Goal: Transaction & Acquisition: Purchase product/service

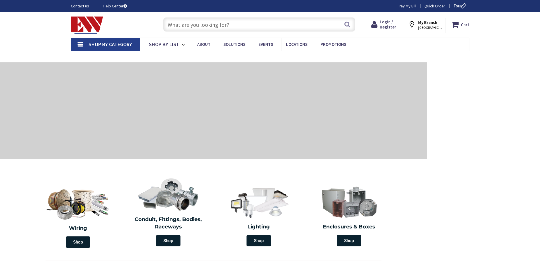
click at [195, 20] on input "text" at bounding box center [259, 24] width 192 height 14
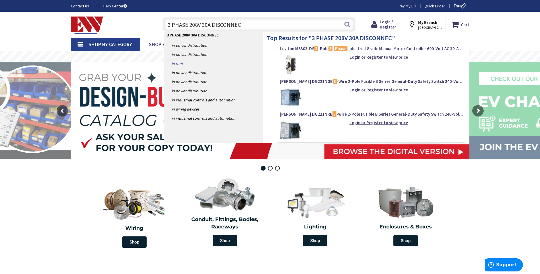
type input "3 PHASE 208V 30A DISCONNECT"
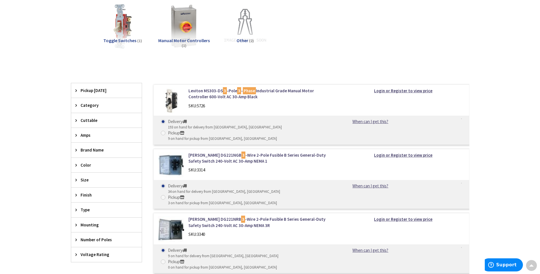
scroll to position [142, 0]
click at [177, 152] on img at bounding box center [171, 165] width 26 height 26
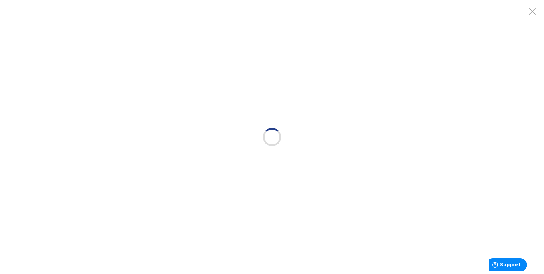
click at [182, 154] on div at bounding box center [272, 137] width 544 height 274
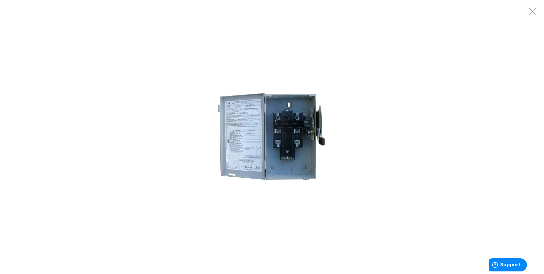
click at [263, 138] on img at bounding box center [272, 137] width 114 height 114
click at [243, 140] on img at bounding box center [272, 137] width 114 height 114
click at [476, 42] on div at bounding box center [272, 137] width 544 height 274
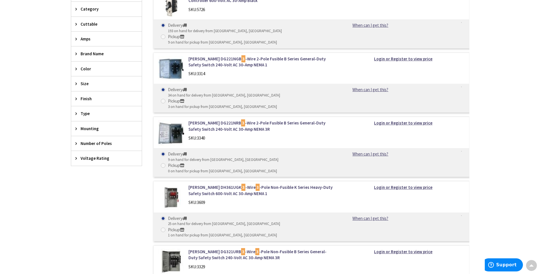
scroll to position [285, 0]
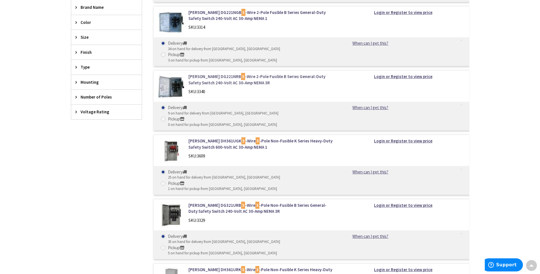
click at [292, 73] on link "Eaton DG221NRB 3 -Wire 2-Pole Fusible B Series General-Duty Safety Switch 240-V…" at bounding box center [260, 79] width 145 height 12
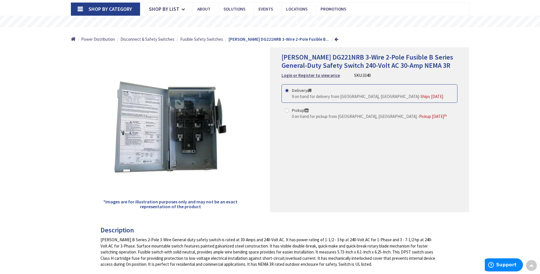
scroll to position [28, 0]
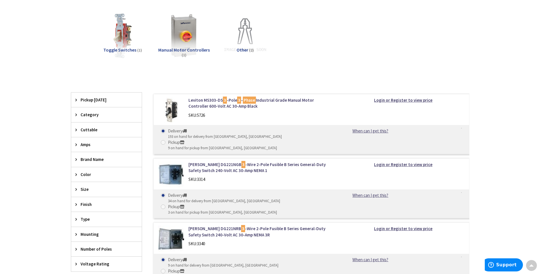
scroll to position [142, 0]
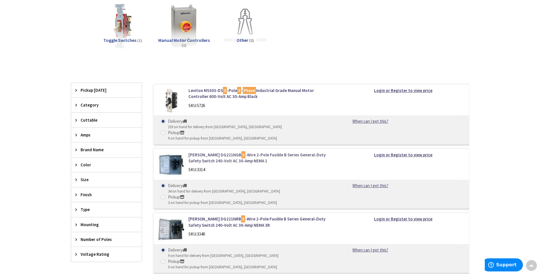
click at [238, 152] on link "Eaton DG221NGB 3 -Wire 2-Pole Fusible B Series General-Duty Safety Switch 240-V…" at bounding box center [260, 158] width 145 height 12
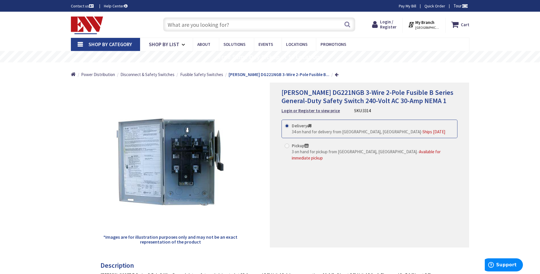
click at [428, 22] on strong "My Branch" at bounding box center [424, 22] width 19 height 5
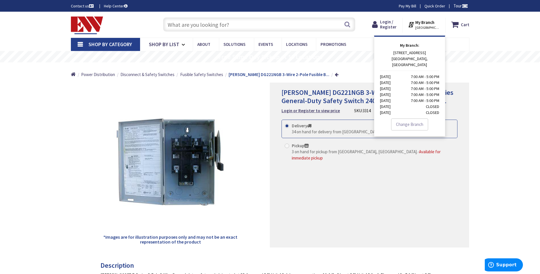
click at [412, 118] on link "Change Branch" at bounding box center [409, 124] width 37 height 12
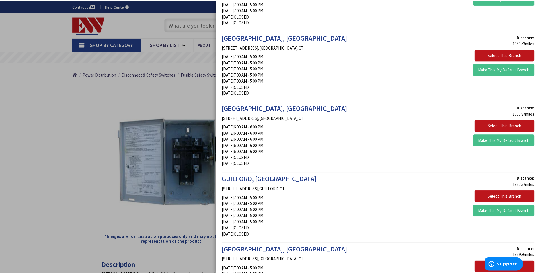
scroll to position [740, 0]
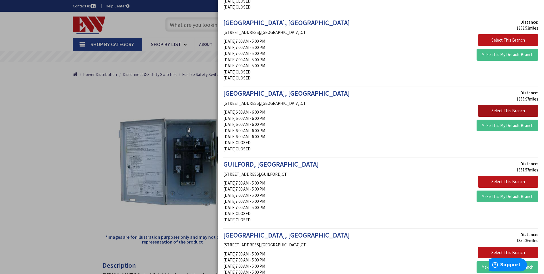
click at [487, 112] on button "Select This Branch" at bounding box center [508, 111] width 60 height 12
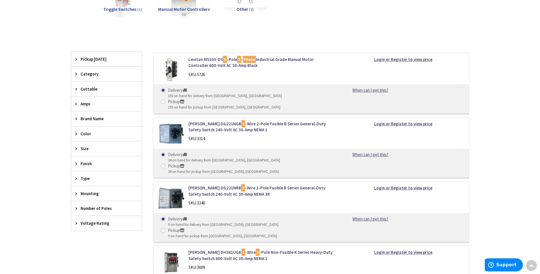
scroll to position [171, 0]
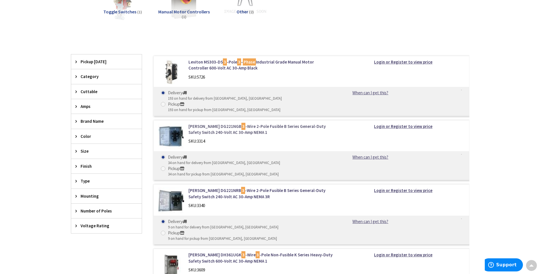
click at [236, 123] on link "Eaton DG221NGB 3 -Wire 2-Pole Fusible B Series General-Duty Safety Switch 240-V…" at bounding box center [260, 129] width 145 height 12
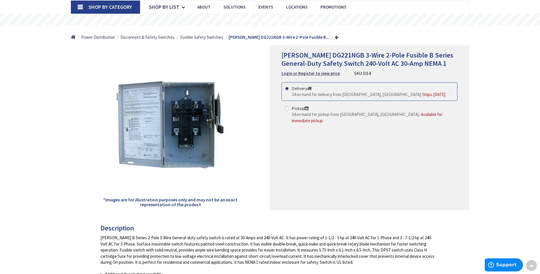
scroll to position [28, 0]
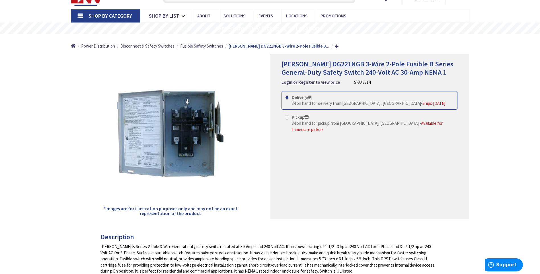
click at [329, 161] on div "*Images are for illustration purposes only and may not be an exact representati…" at bounding box center [270, 136] width 398 height 165
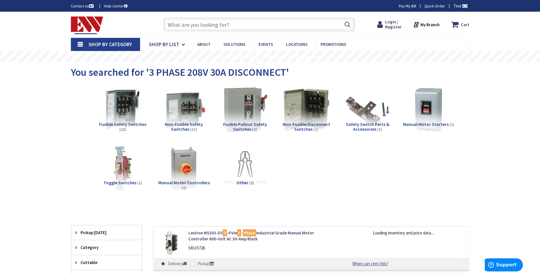
click at [209, 28] on input "text" at bounding box center [259, 24] width 192 height 14
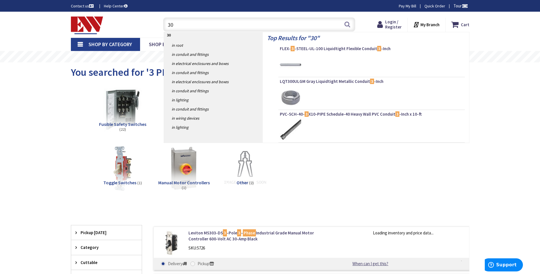
type input "30A"
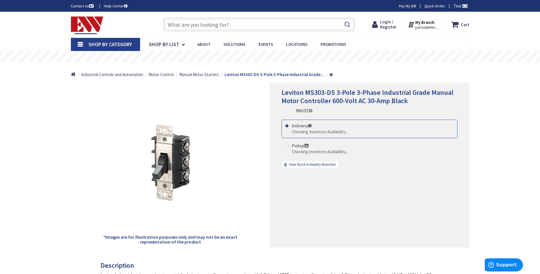
click at [206, 28] on input "text" at bounding box center [259, 24] width 192 height 14
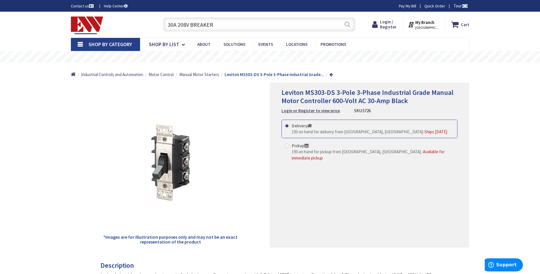
type input "30A 208V BREAKER"
click at [346, 25] on button "Search" at bounding box center [347, 24] width 7 height 13
click at [345, 27] on button "Search" at bounding box center [347, 24] width 7 height 13
click at [251, 27] on input "30A 208V BREAKER" at bounding box center [259, 24] width 192 height 14
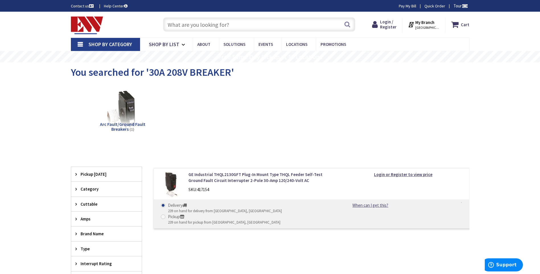
click at [229, 28] on input "text" at bounding box center [259, 24] width 192 height 14
drag, startPoint x: 296, startPoint y: 30, endPoint x: 292, endPoint y: 30, distance: 3.4
click at [294, 30] on input "text" at bounding box center [259, 24] width 192 height 14
drag, startPoint x: 245, startPoint y: 27, endPoint x: 137, endPoint y: 11, distance: 108.5
click at [137, 11] on body "Accessibility Screen-Reader Guide, Feedback, and Issue Reporting | New window L…" at bounding box center [270, 230] width 540 height 460
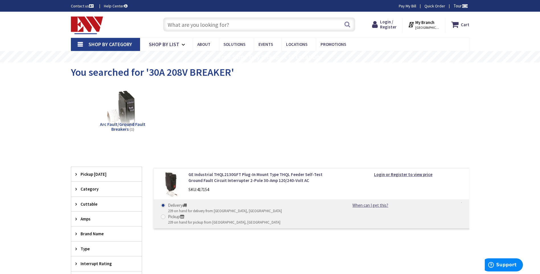
click at [185, 25] on input "text" at bounding box center [259, 24] width 192 height 14
click at [183, 28] on input "text" at bounding box center [259, 24] width 192 height 14
click at [195, 25] on input "text" at bounding box center [259, 24] width 192 height 14
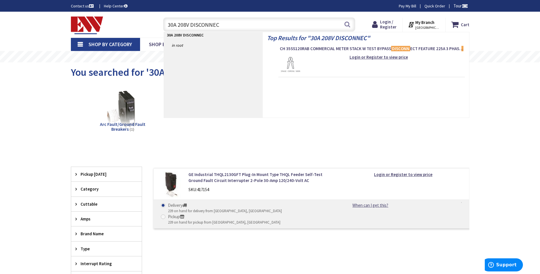
type input "30A 208V DISCONNECT"
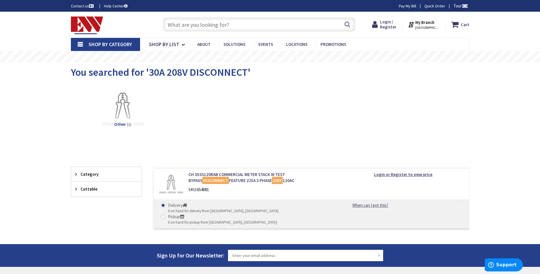
click at [189, 30] on input "text" at bounding box center [259, 24] width 192 height 14
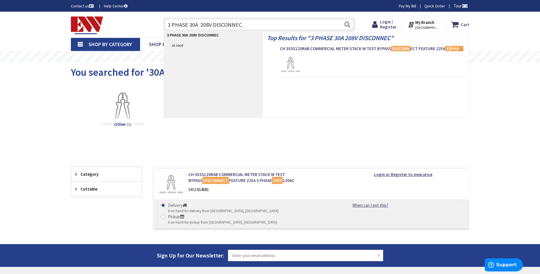
type input "3 PHASE 30A 208V DISCONNECT"
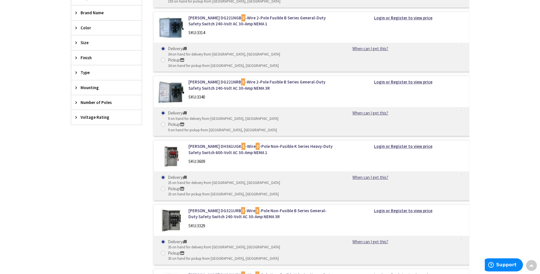
scroll to position [289, 0]
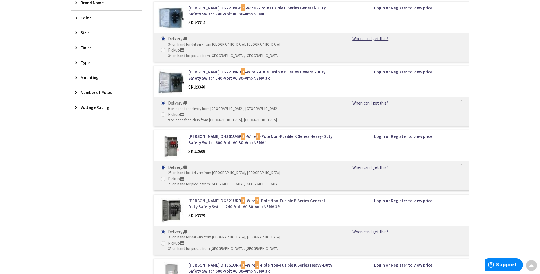
click at [288, 198] on link "Eaton DG321URB 3 -Wire 3 -Pole Non-Fusible B Series General-Duty Safety Switch …" at bounding box center [260, 204] width 145 height 12
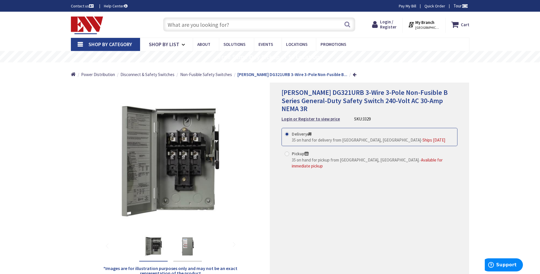
click at [209, 23] on input "text" at bounding box center [259, 24] width 192 height 14
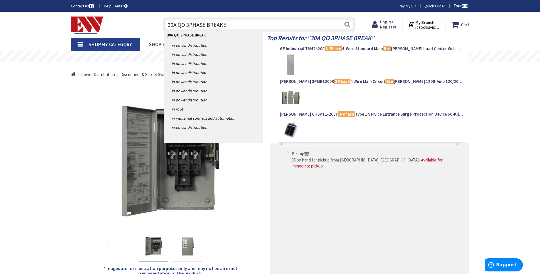
type input "30A QO 3PHASE BREAKER"
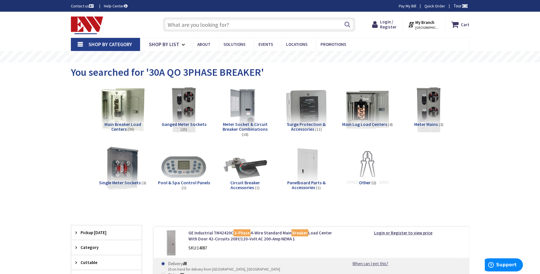
click at [243, 26] on input "text" at bounding box center [259, 24] width 192 height 14
click at [233, 26] on input "text" at bounding box center [259, 24] width 192 height 14
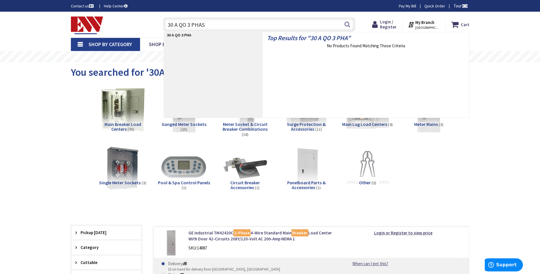
type input "30 A QO 3 PHASE"
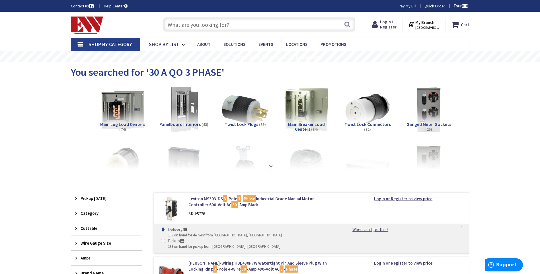
click at [271, 163] on strong at bounding box center [270, 166] width 7 height 6
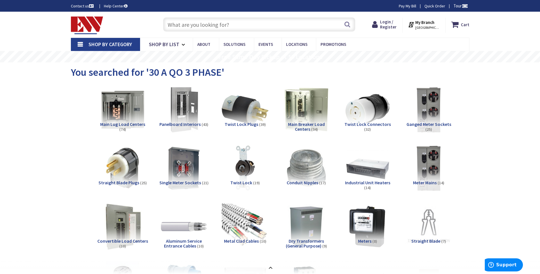
click at [239, 28] on input "text" at bounding box center [259, 24] width 192 height 14
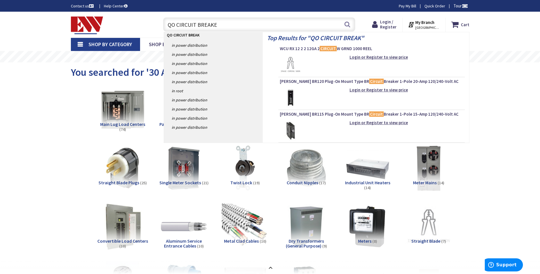
type input "QO CIRCUIT BREAKER"
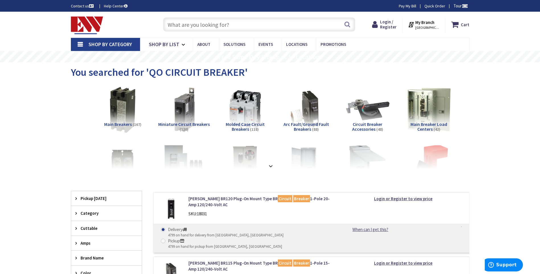
click at [170, 24] on input "text" at bounding box center [259, 24] width 192 height 14
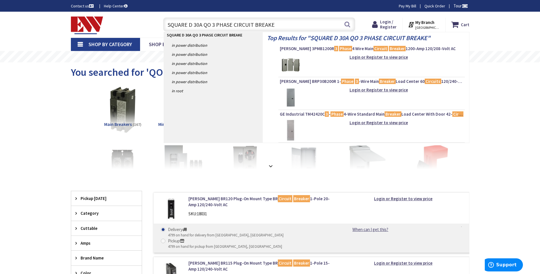
type input "SQUARE D 30A QO 3 PHASE CIRCUIT BREAKER"
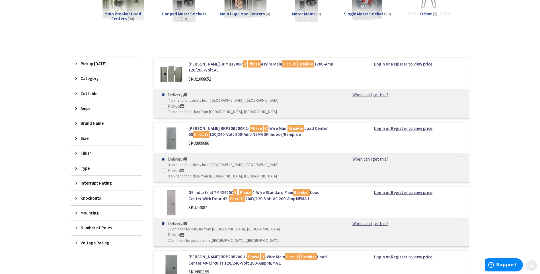
scroll to position [114, 0]
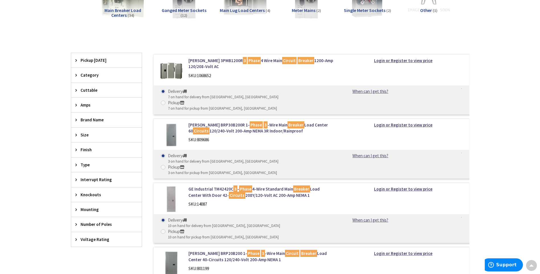
click at [90, 76] on span "Category" at bounding box center [104, 75] width 46 height 6
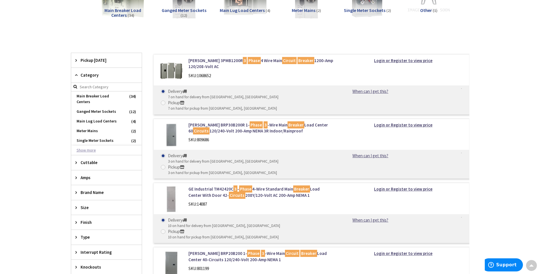
click at [98, 145] on button "Show more" at bounding box center [106, 150] width 71 height 10
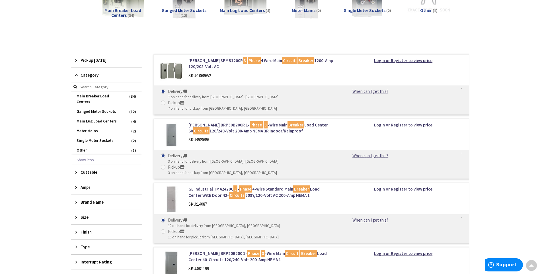
click at [94, 77] on span "Category" at bounding box center [104, 75] width 46 height 6
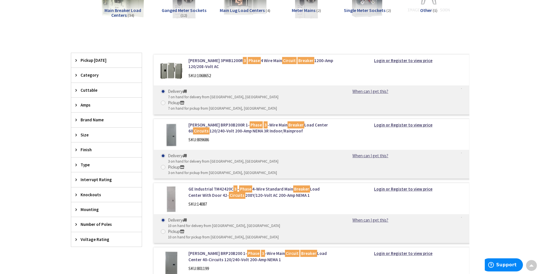
click at [100, 106] on span "Amps" at bounding box center [104, 105] width 46 height 6
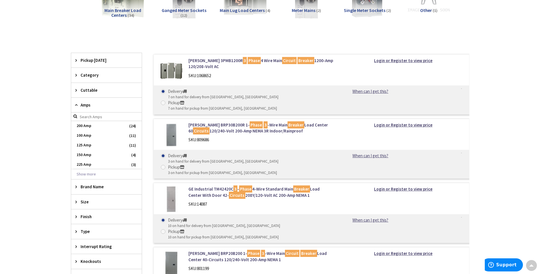
click at [100, 106] on span "Amps" at bounding box center [104, 105] width 46 height 6
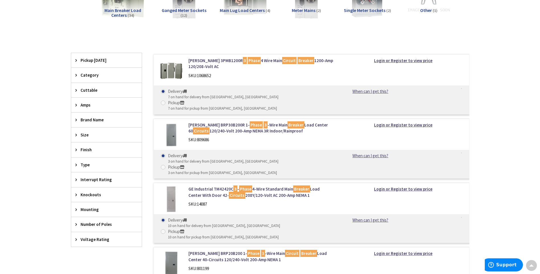
click at [100, 123] on div "Brand Name" at bounding box center [106, 119] width 71 height 15
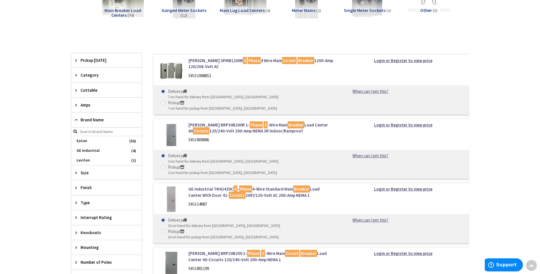
click at [101, 116] on div "Brand Name" at bounding box center [106, 119] width 71 height 15
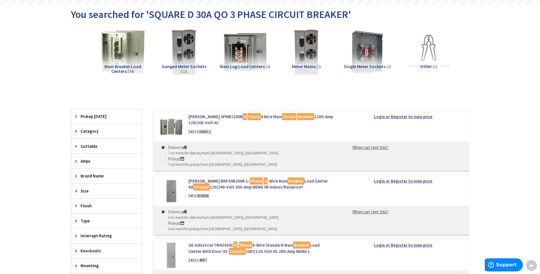
scroll to position [0, 0]
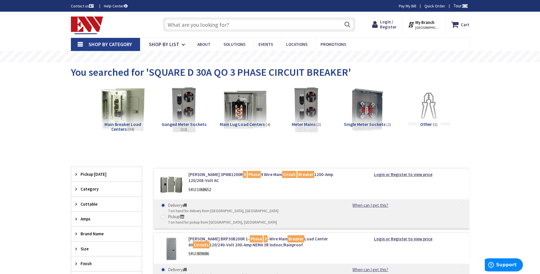
click at [230, 27] on input "text" at bounding box center [259, 24] width 192 height 14
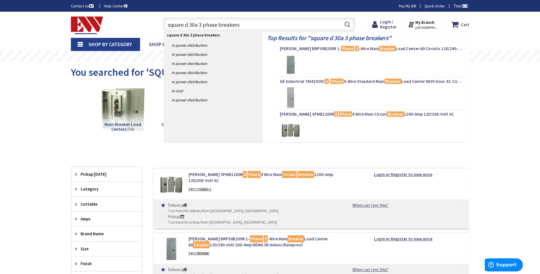
type input "square d 30a 3 phase breaker"
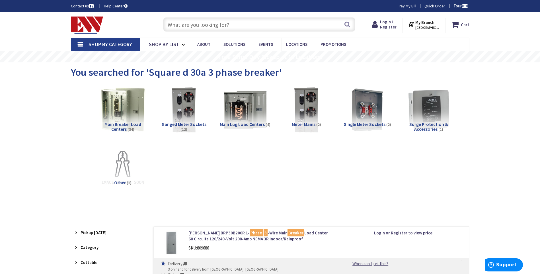
click at [261, 27] on input "text" at bounding box center [259, 24] width 192 height 14
drag, startPoint x: 261, startPoint y: 27, endPoint x: 233, endPoint y: 18, distance: 29.8
click at [233, 18] on input "text" at bounding box center [259, 24] width 192 height 14
drag, startPoint x: 230, startPoint y: 20, endPoint x: 230, endPoint y: 23, distance: 2.9
click at [231, 23] on input "text" at bounding box center [259, 24] width 192 height 14
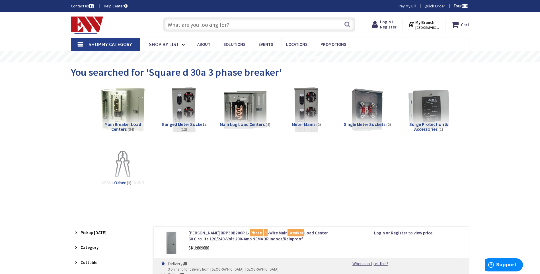
drag, startPoint x: 223, startPoint y: 25, endPoint x: 222, endPoint y: 29, distance: 3.8
click at [222, 28] on input "text" at bounding box center [259, 24] width 192 height 14
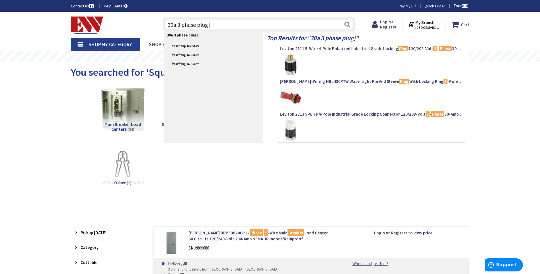
type input "30a 3 phase plug"
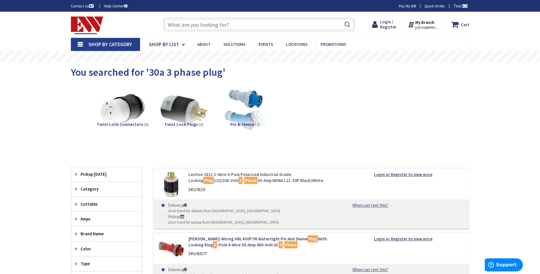
click at [192, 178] on link "Leviton 2811 5-Wire 4-Pole Polarized Industrial Grade Locking Plug 120/208-Volt…" at bounding box center [260, 177] width 145 height 12
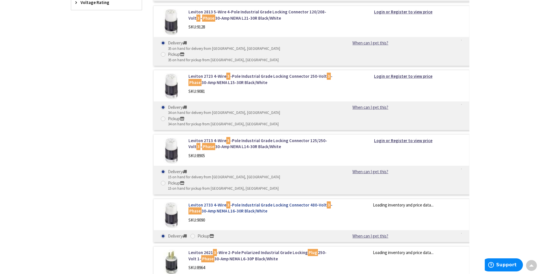
scroll to position [451, 0]
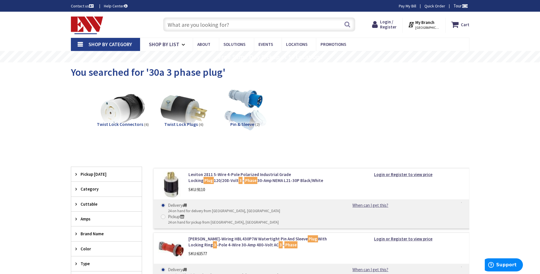
click at [243, 31] on input "text" at bounding box center [259, 24] width 192 height 14
click at [241, 19] on input "text" at bounding box center [259, 24] width 192 height 14
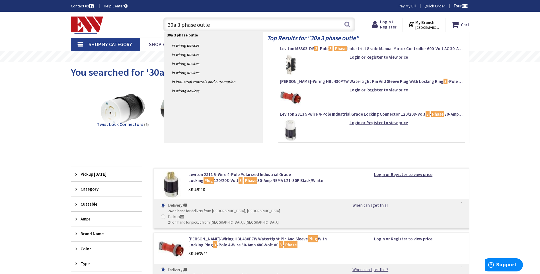
type input "30a 3 phase outlet"
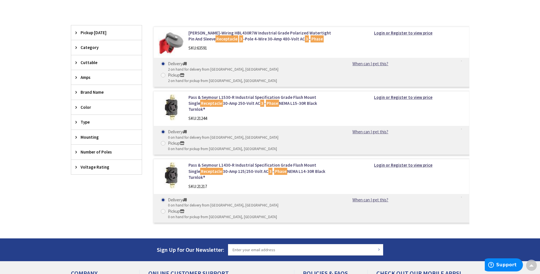
scroll to position [142, 0]
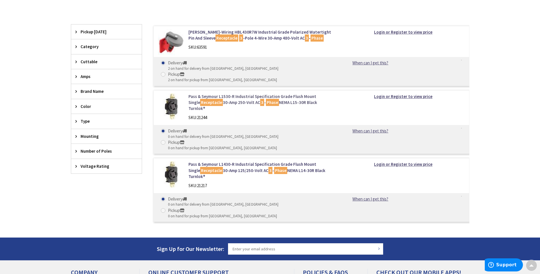
click at [232, 93] on link "Pass & Seymour L1530-R Industrial Specification Grade Flush Mount Single Recept…" at bounding box center [260, 102] width 145 height 18
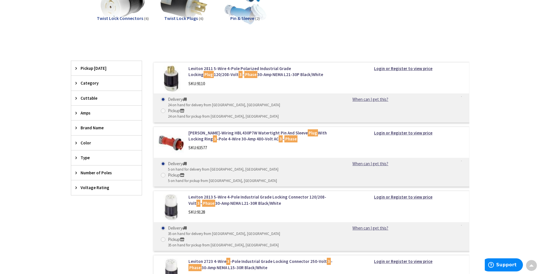
scroll to position [104, 0]
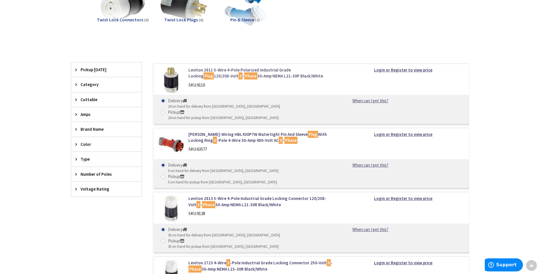
click at [238, 73] on link "Leviton 2811 5-Wire 4-Pole Polarized Industrial Grade Locking Plug 120/208-Volt…" at bounding box center [260, 73] width 145 height 12
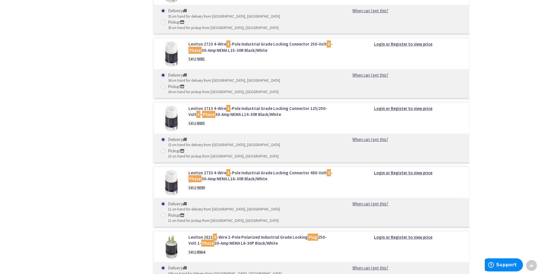
scroll to position [332, 0]
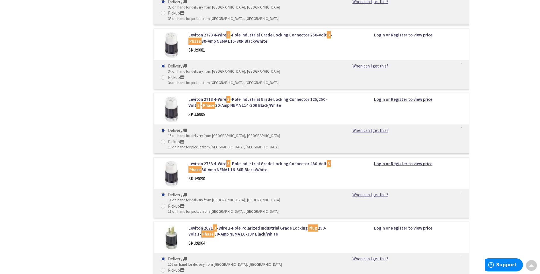
click at [174, 225] on img at bounding box center [171, 238] width 26 height 26
